Goal: Submit feedback/report problem: Submit feedback/report problem

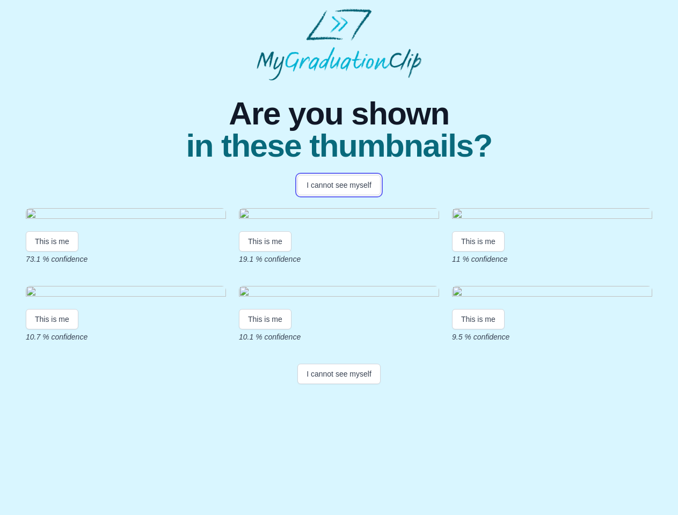
click at [339, 185] on button "I cannot see myself" at bounding box center [338, 185] width 83 height 20
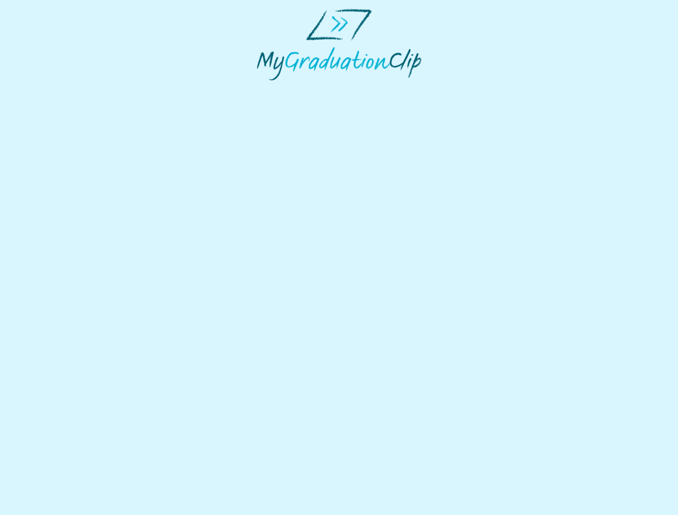
click at [52, 89] on html at bounding box center [339, 44] width 678 height 89
click at [267, 89] on html at bounding box center [339, 44] width 678 height 89
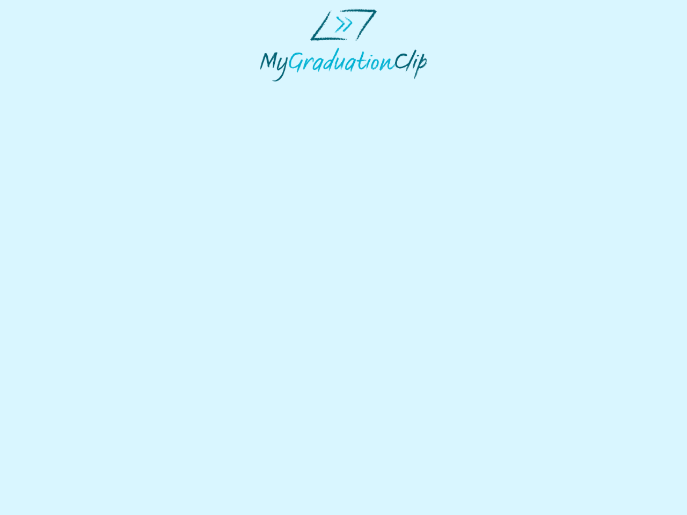
click at [481, 90] on html at bounding box center [343, 45] width 687 height 90
click at [52, 90] on html at bounding box center [343, 45] width 687 height 90
click at [267, 90] on html at bounding box center [343, 45] width 687 height 90
click at [481, 90] on html at bounding box center [343, 45] width 687 height 90
